Goal: Task Accomplishment & Management: Use online tool/utility

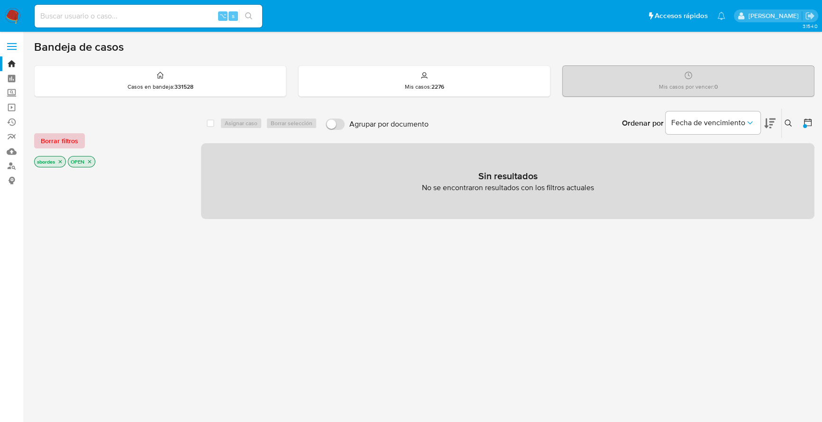
click at [57, 145] on span "Borrar filtros" at bounding box center [59, 140] width 37 height 13
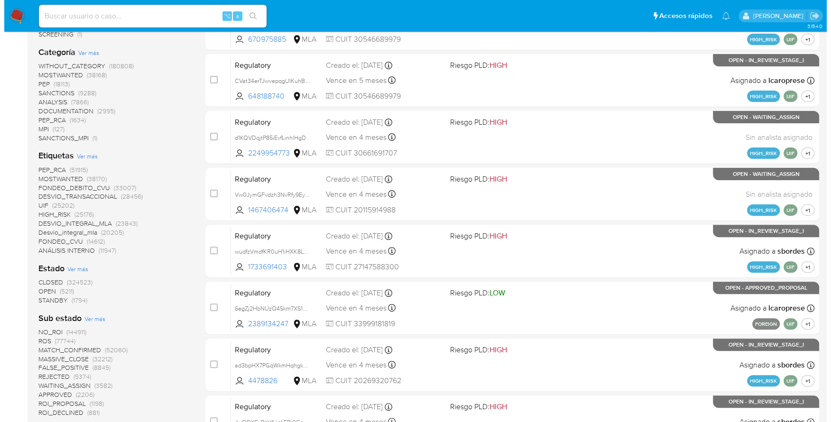
scroll to position [203, 0]
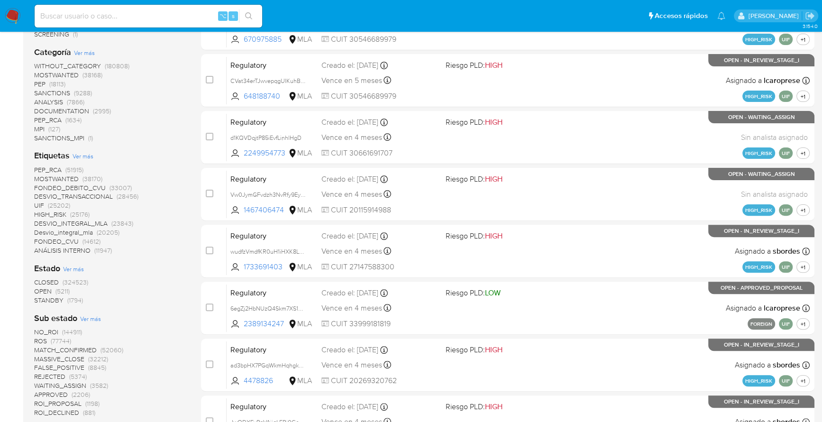
click at [85, 155] on span "Ver más" at bounding box center [83, 156] width 21 height 9
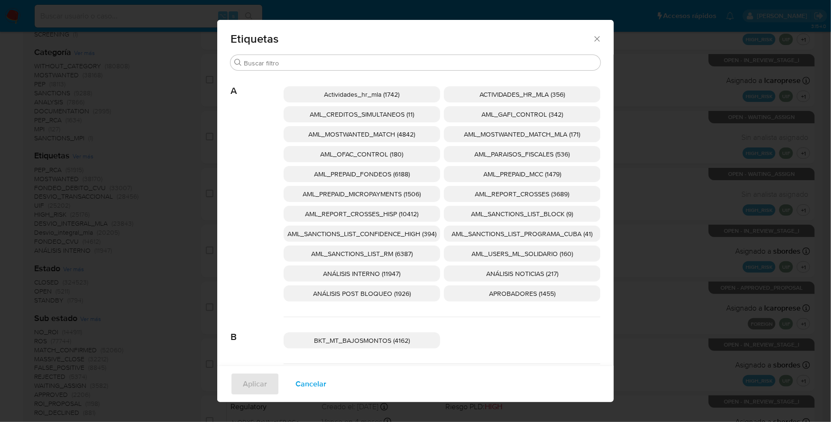
click at [410, 236] on span "AML_SANCTIONS_LIST_CONFIDENCE_HIGH (394)" at bounding box center [361, 233] width 149 height 9
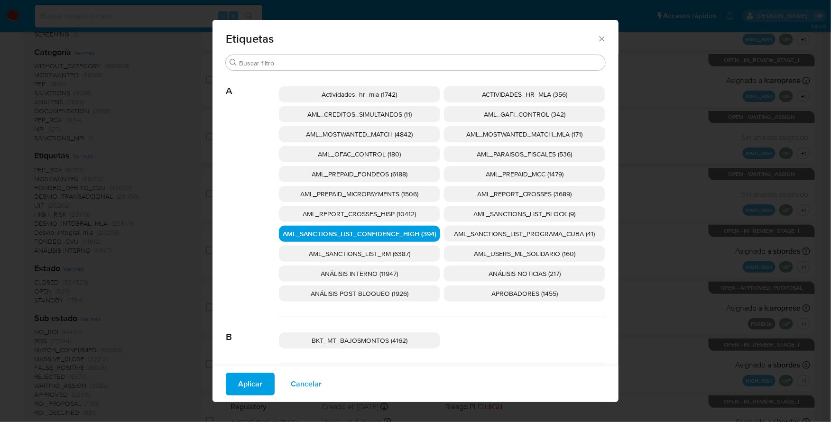
click at [486, 229] on span "AML_SANCTIONS_LIST_PROGRAMA_CUBA (41)" at bounding box center [524, 233] width 141 height 9
click at [355, 157] on span "AML_OFAC_CONTROL (180)" at bounding box center [359, 153] width 83 height 9
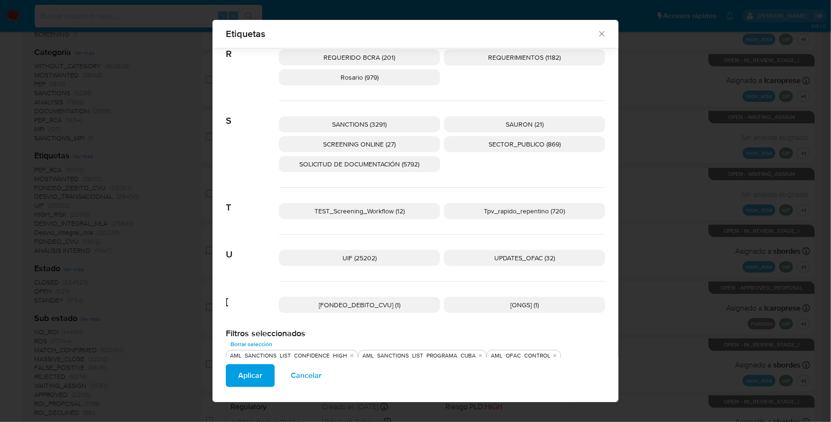
scroll to position [1451, 0]
click at [516, 253] on span "UPDATES_OFAC (32)" at bounding box center [524, 257] width 61 height 9
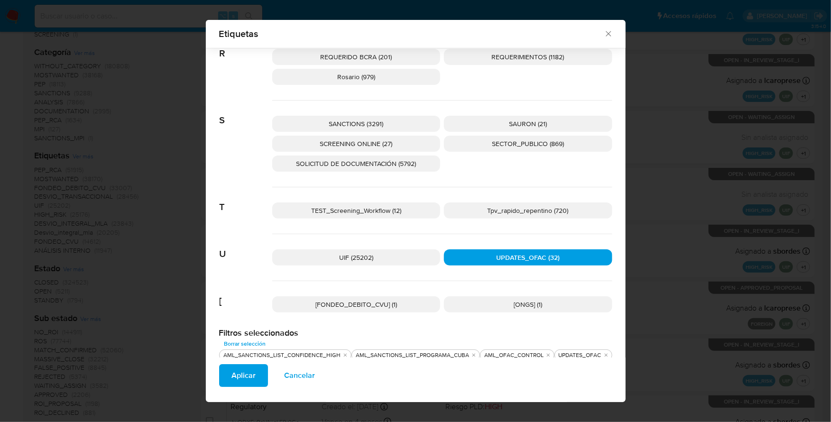
click at [379, 127] on p "SANCTIONS (3291)" at bounding box center [356, 124] width 168 height 16
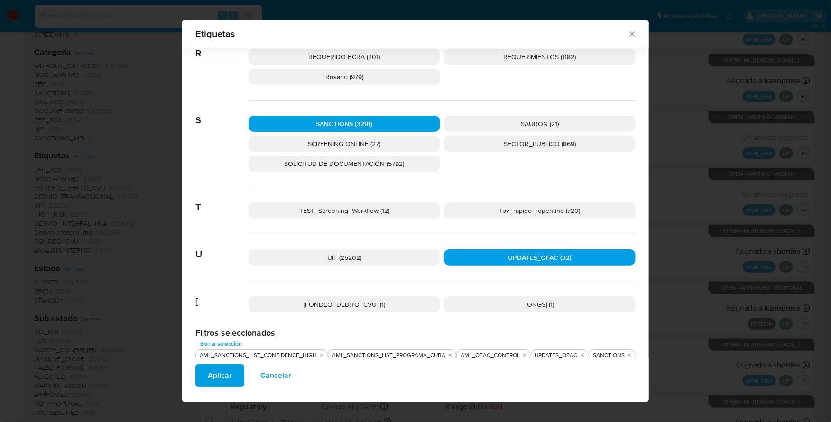
click at [382, 138] on p "SCREENING ONLINE (27)" at bounding box center [344, 144] width 192 height 16
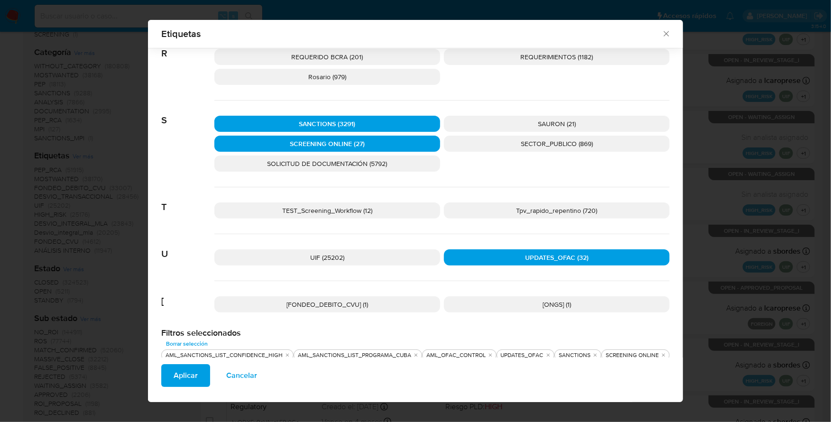
click at [180, 377] on span "Aplicar" at bounding box center [186, 375] width 24 height 21
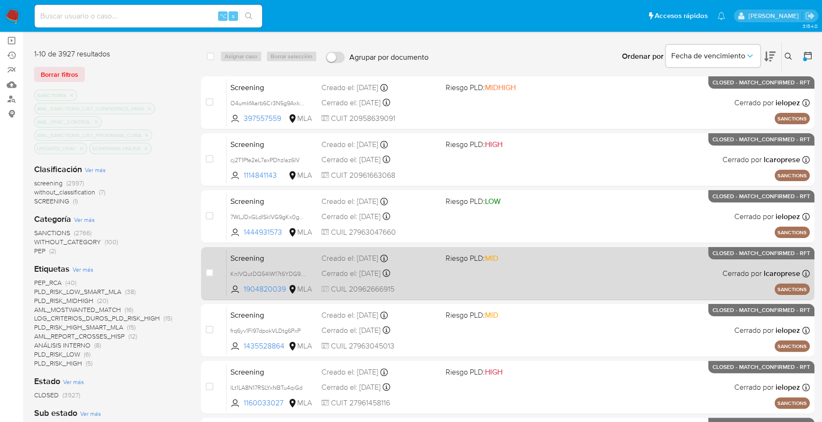
scroll to position [111, 0]
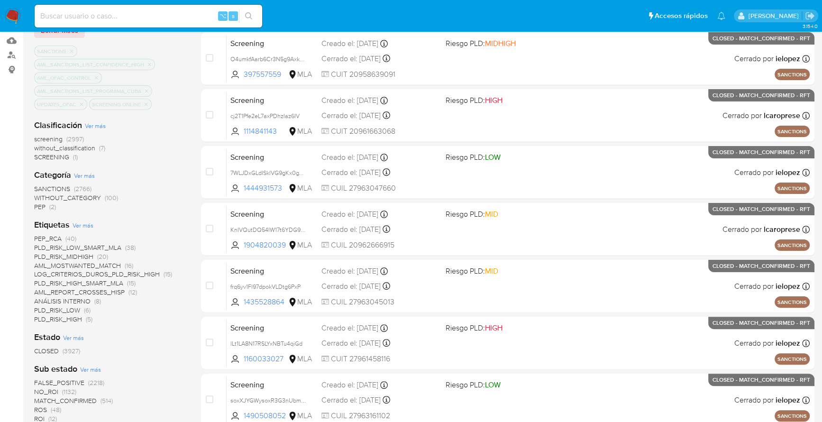
click at [52, 351] on span "CLOSED" at bounding box center [46, 350] width 25 height 9
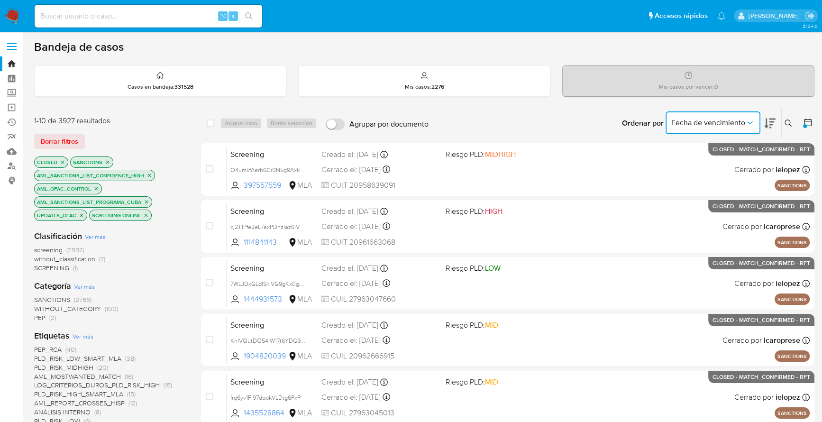
click at [689, 127] on button "Fecha de vencimiento" at bounding box center [713, 122] width 95 height 23
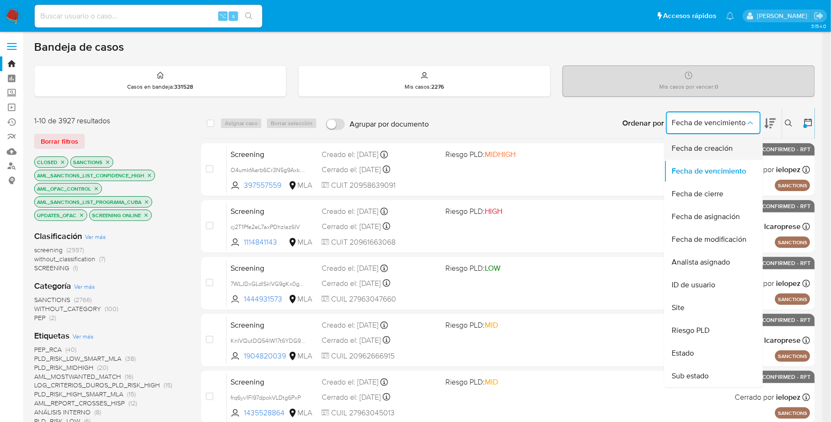
click at [704, 152] on span "Fecha de creación" at bounding box center [701, 148] width 61 height 9
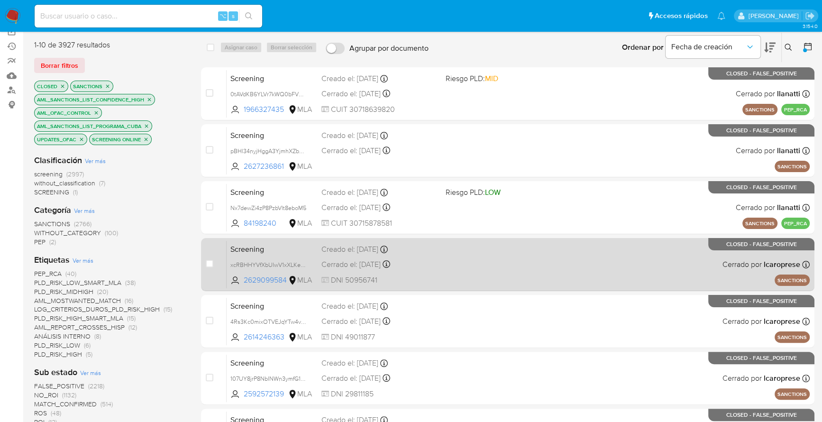
scroll to position [77, 0]
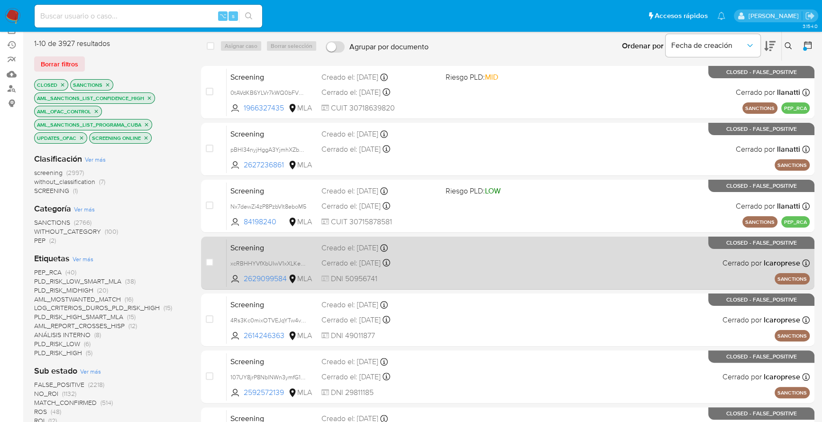
click at [524, 256] on div "Screening xcRBHHYVfXbUIwV1xXLKe41C 2629099584 MLA Creado el: 14/08/2025 Creado …" at bounding box center [518, 263] width 583 height 48
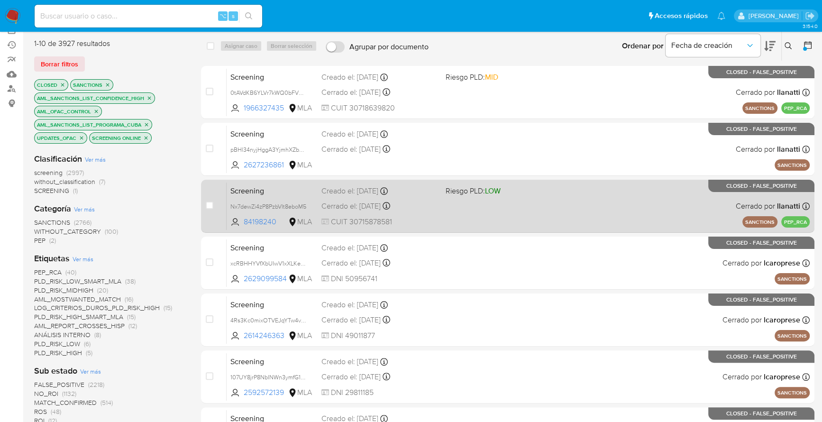
click at [569, 208] on div "Screening Nx7dewZi4zP8PzbVIt8eboM5 84198240 MLA Riesgo PLD: LOW Creado el: 15/0…" at bounding box center [518, 206] width 583 height 48
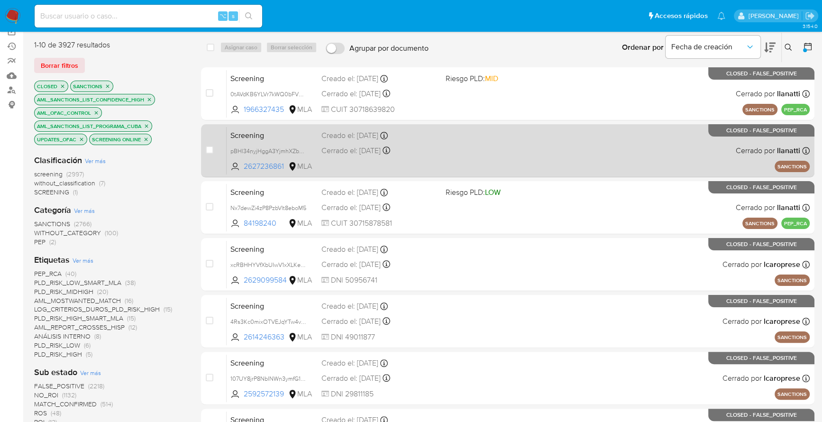
scroll to position [75, 0]
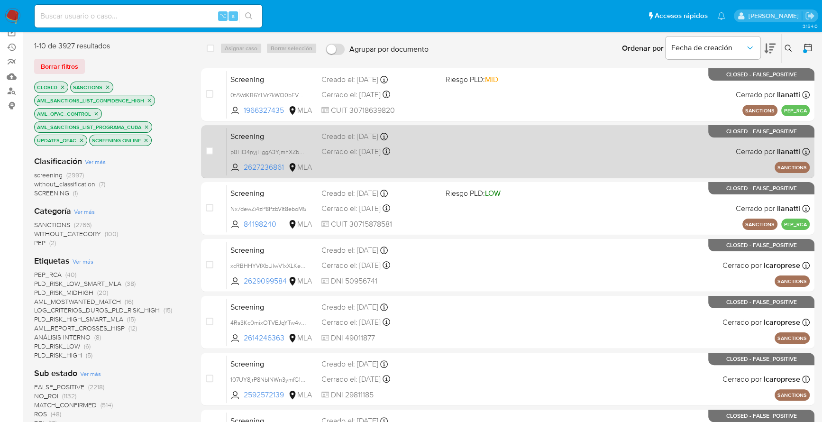
click at [491, 153] on div "Screening pBHl34nyjHggA3YjmhXZbqSr 2627236861 MLA Creado el: 15/08/2025 Creado …" at bounding box center [518, 152] width 583 height 48
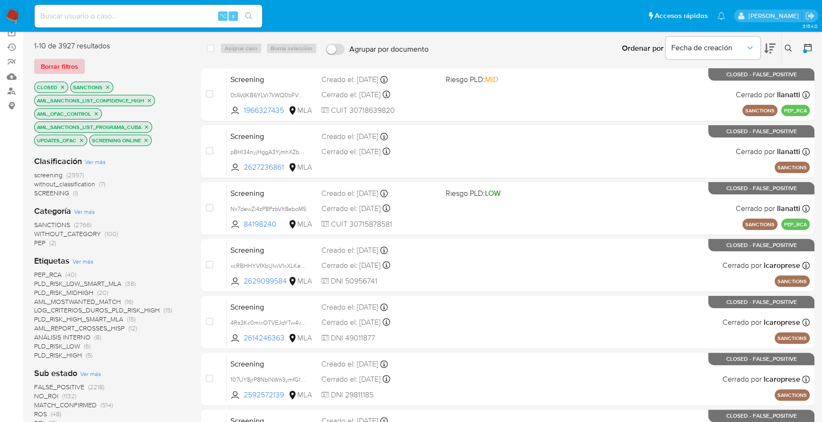
click at [73, 64] on span "Borrar filtros" at bounding box center [59, 66] width 37 height 13
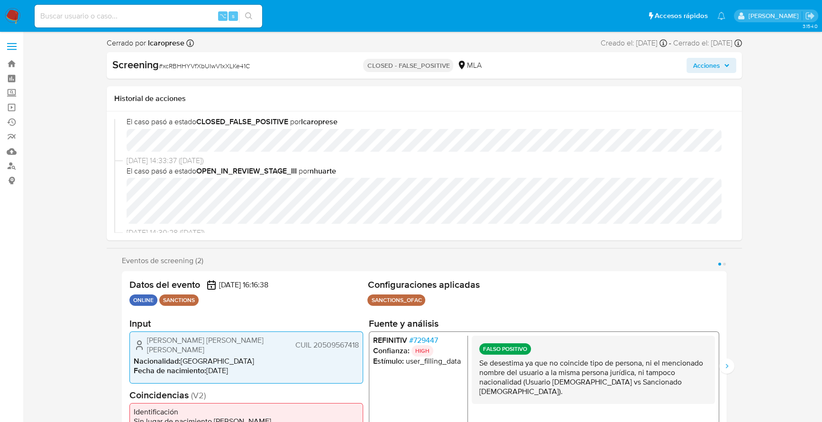
select select "10"
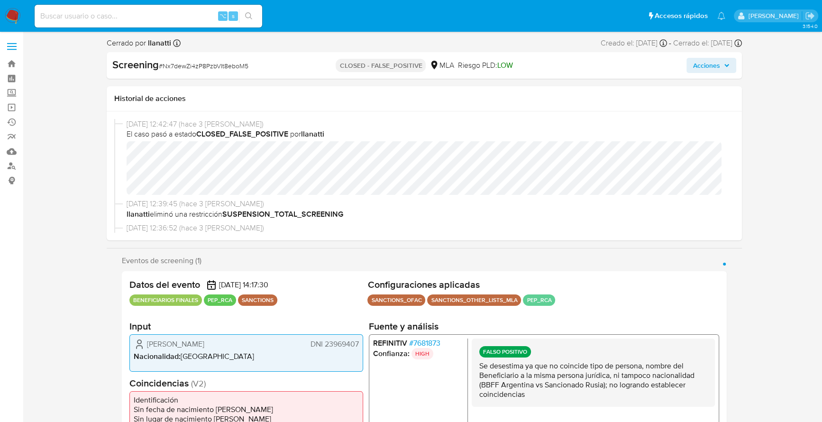
select select "10"
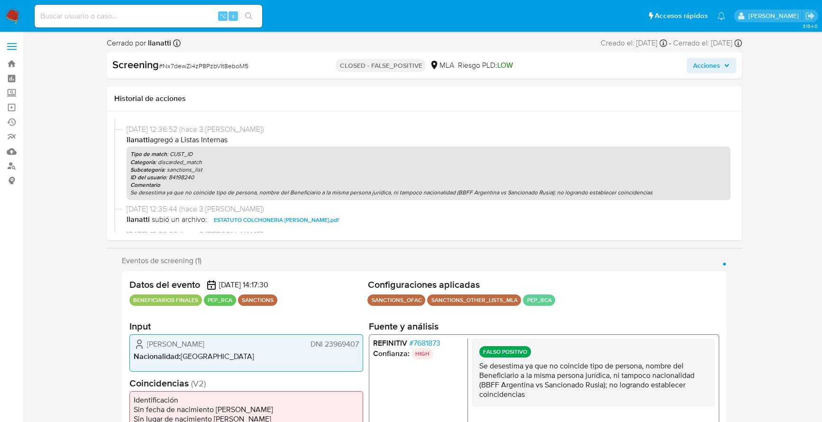
scroll to position [100, 0]
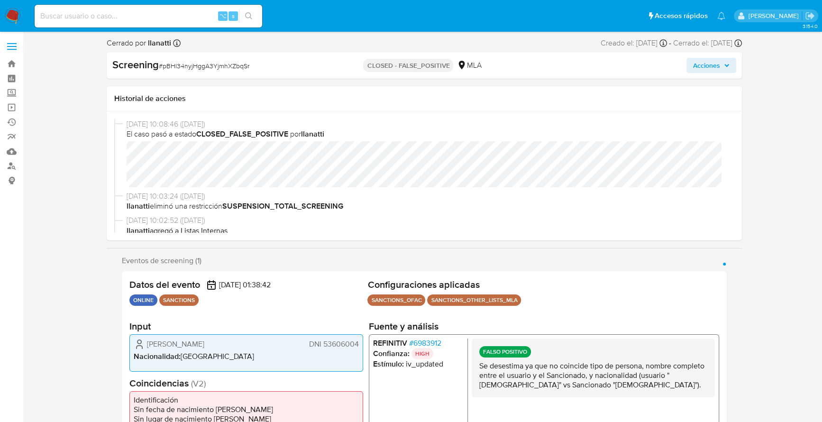
select select "10"
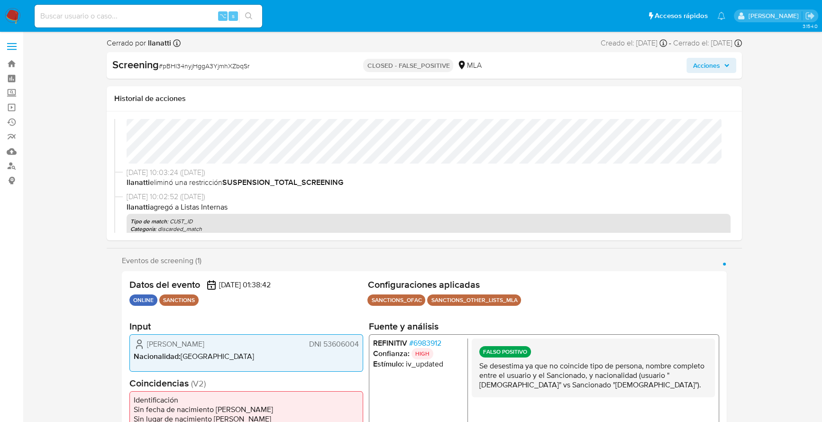
scroll to position [66, 0]
